Goal: Information Seeking & Learning: Learn about a topic

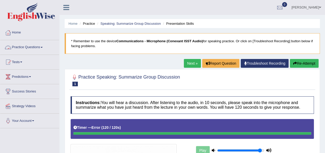
click at [40, 47] on link "Practice Questions" at bounding box center [29, 46] width 59 height 13
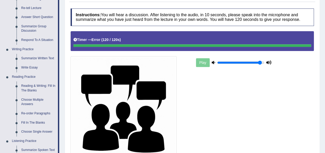
scroll to position [93, 0]
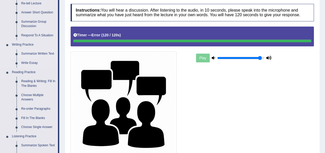
click at [36, 52] on link "Summarize Written Text" at bounding box center [38, 53] width 39 height 9
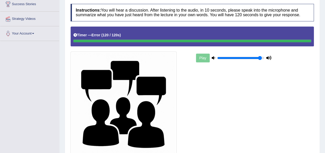
scroll to position [106, 0]
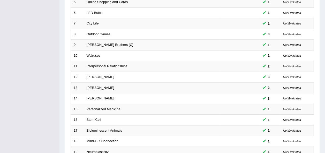
scroll to position [186, 0]
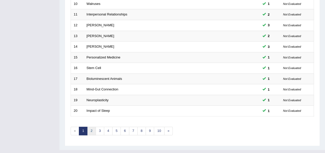
click at [90, 127] on link "2" at bounding box center [91, 131] width 9 height 9
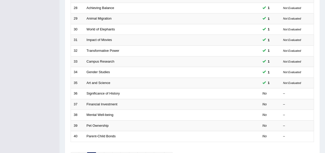
scroll to position [165, 0]
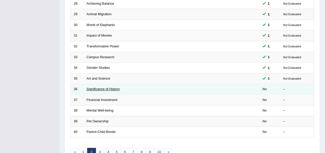
click at [96, 87] on link "Significance of History" at bounding box center [103, 89] width 33 height 4
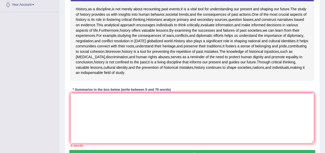
scroll to position [117, 0]
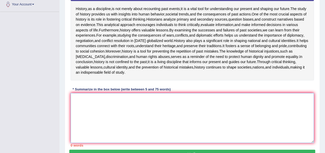
click at [81, 136] on textarea at bounding box center [192, 118] width 243 height 50
type textarea "h"
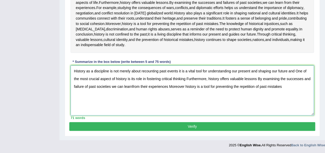
scroll to position [163, 0]
type textarea "History as a discipline is not merely about recounting past events it is a vita…"
click at [132, 131] on button "Verify" at bounding box center [192, 126] width 246 height 9
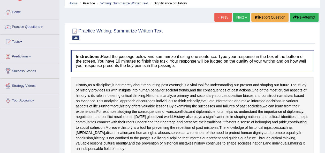
scroll to position [8, 0]
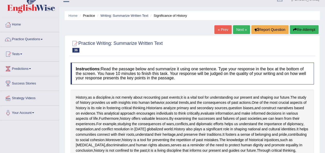
click at [241, 30] on link "Next »" at bounding box center [241, 29] width 17 height 9
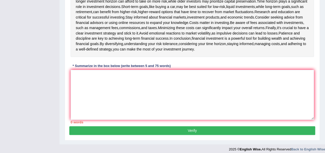
scroll to position [154, 0]
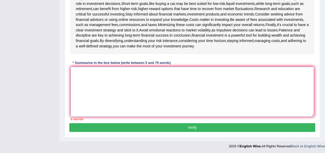
click at [87, 74] on textarea at bounding box center [192, 92] width 243 height 50
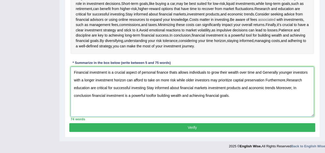
type textarea "Financial investment is a crucial aspect of personal finance thats allows indiv…"
click at [130, 127] on button "Verify" at bounding box center [192, 127] width 246 height 9
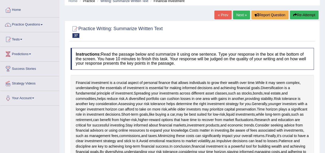
scroll to position [19, 0]
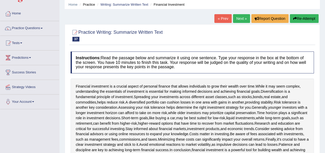
click at [240, 20] on link "Next »" at bounding box center [241, 18] width 17 height 9
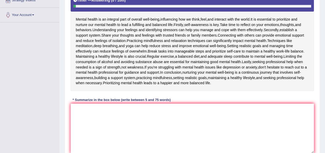
scroll to position [105, 0]
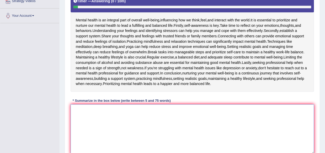
click at [77, 111] on textarea at bounding box center [192, 130] width 243 height 50
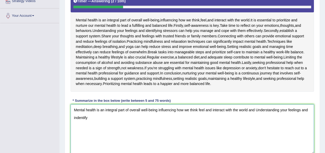
click at [76, 118] on textarea "Mental health is an integral part of overall well-being influencing how we thin…" at bounding box center [192, 130] width 243 height 50
click at [91, 118] on textarea "Mental health is an integral part of overall well-being influencing how we thin…" at bounding box center [192, 130] width 243 height 50
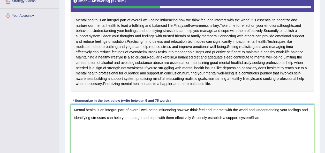
click at [252, 117] on textarea "Mental health is an integral part of overall well-being influencing how we thin…" at bounding box center [192, 130] width 243 height 50
click at [263, 117] on textarea "Mental health is an integral part of overall well-being influencing how we thin…" at bounding box center [192, 130] width 243 height 50
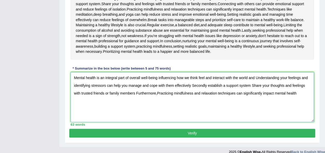
scroll to position [135, 0]
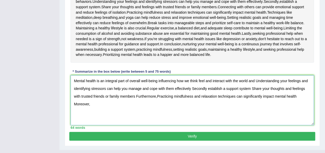
click at [158, 96] on textarea "Mental health is an integral part of overall well-being influencing how we thin…" at bounding box center [192, 100] width 243 height 50
click at [95, 104] on textarea "Mental health is an integral part of overall well-being influencing how we thin…" at bounding box center [192, 100] width 243 height 50
click at [120, 103] on textarea "Mental health is an integral part of overall well-being influencing how we thin…" at bounding box center [192, 100] width 243 height 50
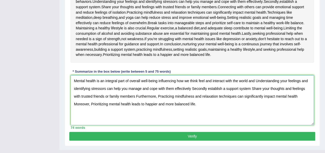
click at [145, 104] on textarea "Mental health is an integral part of overall well-being influencing how we thin…" at bounding box center [192, 100] width 243 height 50
type textarea "Mental health is an integral part of overall well-being influencing how we thin…"
click at [171, 135] on button "Verify" at bounding box center [192, 136] width 246 height 9
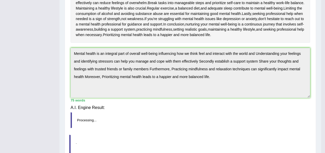
scroll to position [115, 0]
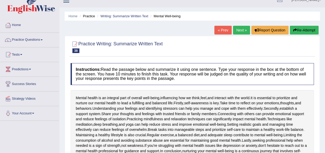
scroll to position [0, 0]
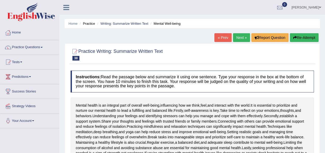
click at [237, 40] on link "Next »" at bounding box center [241, 37] width 17 height 9
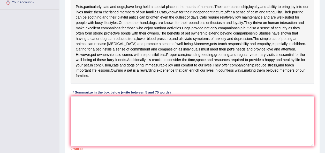
scroll to position [119, 0]
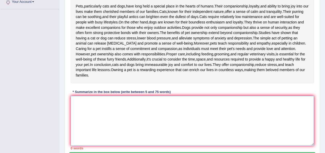
click at [120, 113] on textarea at bounding box center [192, 121] width 243 height 50
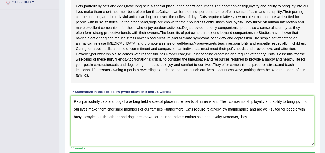
click at [238, 111] on textarea "Pets particularly cats and dogs have long held a speical place in the hearts of…" at bounding box center [192, 121] width 243 height 50
click at [250, 111] on textarea "Pets particularly cats and dogs have long held a speical place in the hearts of…" at bounding box center [192, 121] width 243 height 50
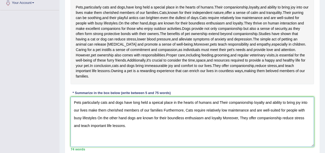
scroll to position [122, 0]
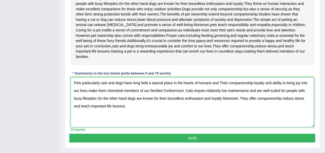
type textarea "Pets particularly cats and dogs have long held a speical place in the hearts of…"
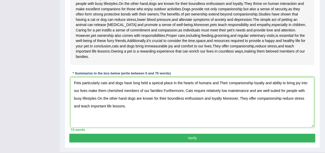
click at [302, 134] on button "Verify" at bounding box center [192, 138] width 246 height 9
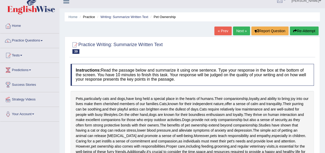
scroll to position [0, 0]
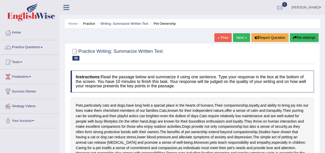
click at [242, 40] on link "Next »" at bounding box center [241, 37] width 17 height 9
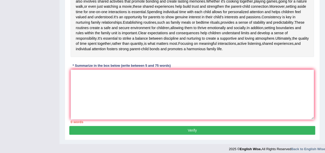
scroll to position [149, 0]
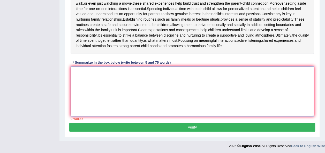
click at [123, 93] on textarea at bounding box center [192, 92] width 243 height 50
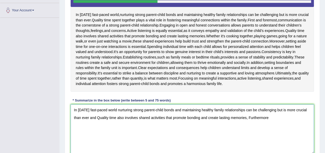
scroll to position [107, 0]
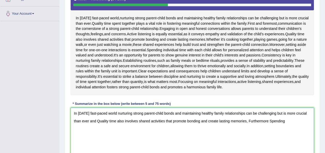
click at [269, 120] on textarea "In [DATE] fast-paced world nurturing strong parent-child bonds and maintaining …" at bounding box center [192, 133] width 243 height 50
click at [248, 121] on textarea "In [DATE] fast-paced world nurturing strong parent-child bonds and maintaining …" at bounding box center [192, 133] width 243 height 50
click at [268, 121] on textarea "In [DATE] fast-paced world nurturing strong parent-child bonds and maintaining …" at bounding box center [192, 133] width 243 height 50
click at [288, 121] on textarea "In [DATE] fast-paced world nurturing strong parent-child bonds and maintaining …" at bounding box center [192, 133] width 243 height 50
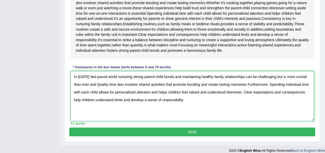
scroll to position [149, 0]
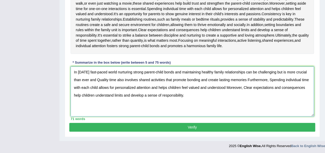
type textarea "In [DATE] fast-paced world nurturing strong parent-child bonds and maintaining …"
click at [189, 128] on button "Verify" at bounding box center [192, 127] width 246 height 9
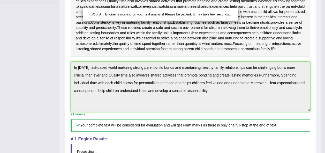
scroll to position [0, 0]
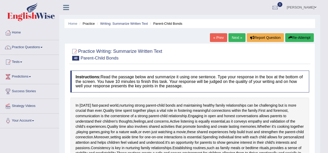
click at [324, 52] on html "Toggle navigation Home Practice Questions Speaking Practice Read Aloud Repeat S…" at bounding box center [164, 76] width 328 height 153
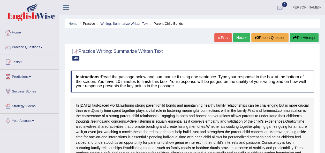
drag, startPoint x: 326, startPoint y: 55, endPoint x: 329, endPoint y: 64, distance: 9.2
